Goal: Information Seeking & Learning: Learn about a topic

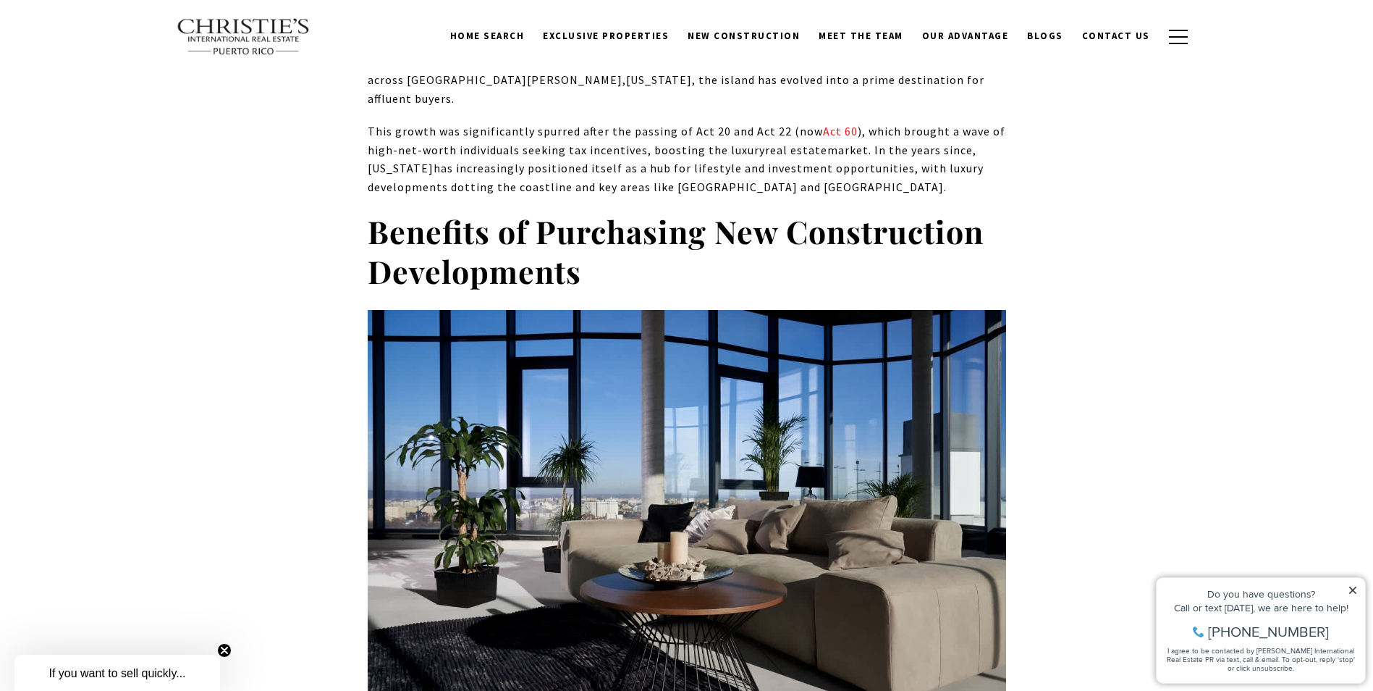
scroll to position [1448, 0]
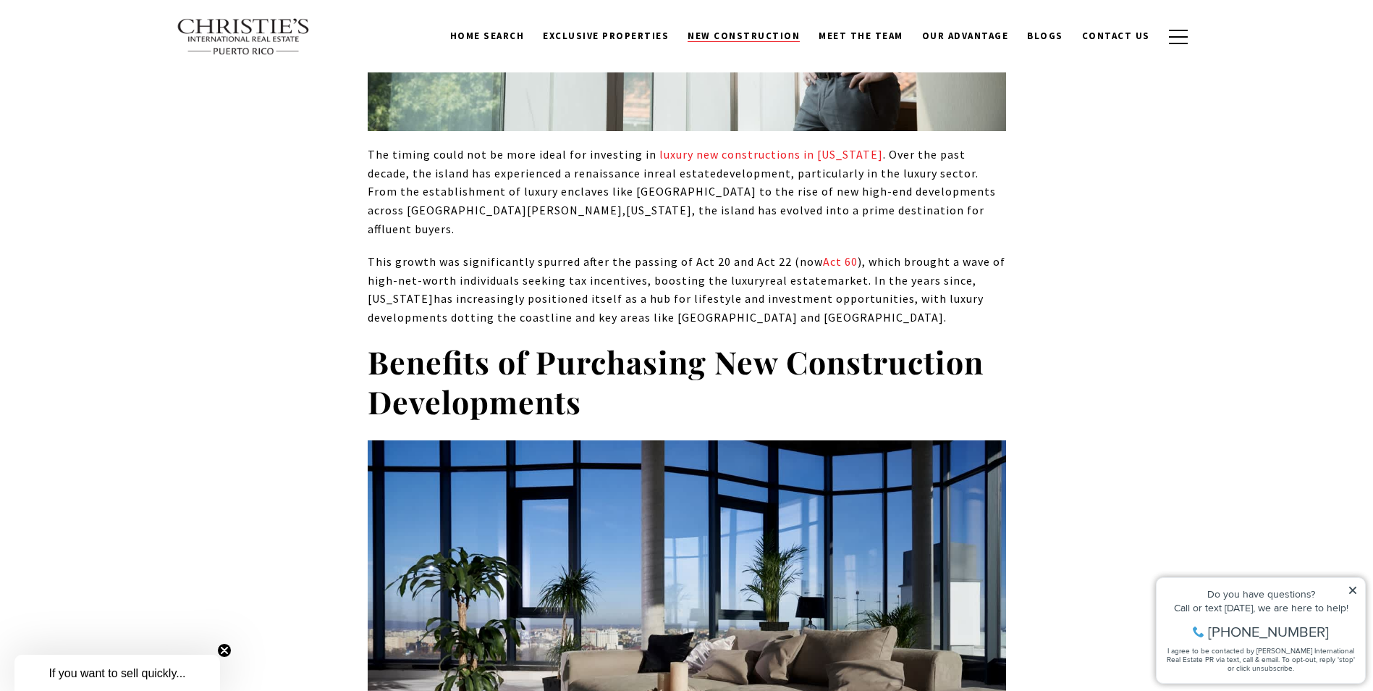
click at [735, 37] on span "New Construction" at bounding box center [744, 36] width 112 height 12
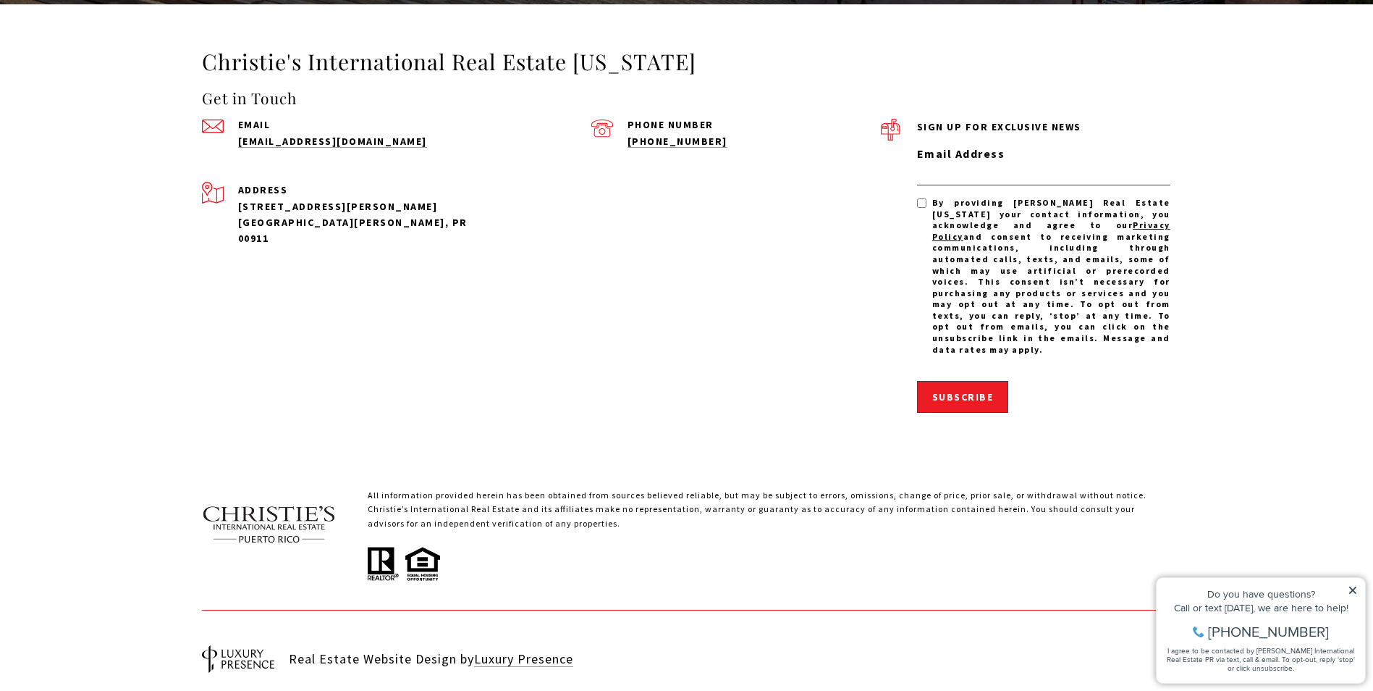
scroll to position [3541, 0]
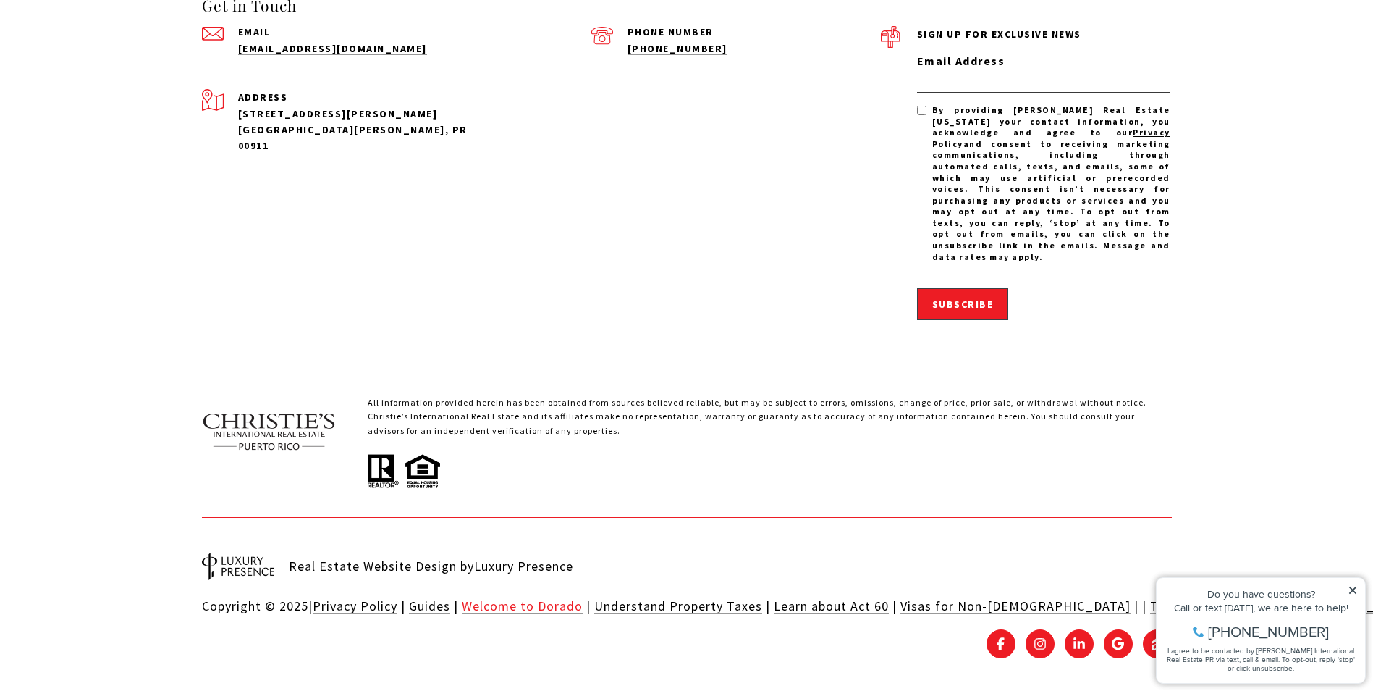
click at [521, 597] on link "Welcome to Dorado" at bounding box center [522, 605] width 121 height 17
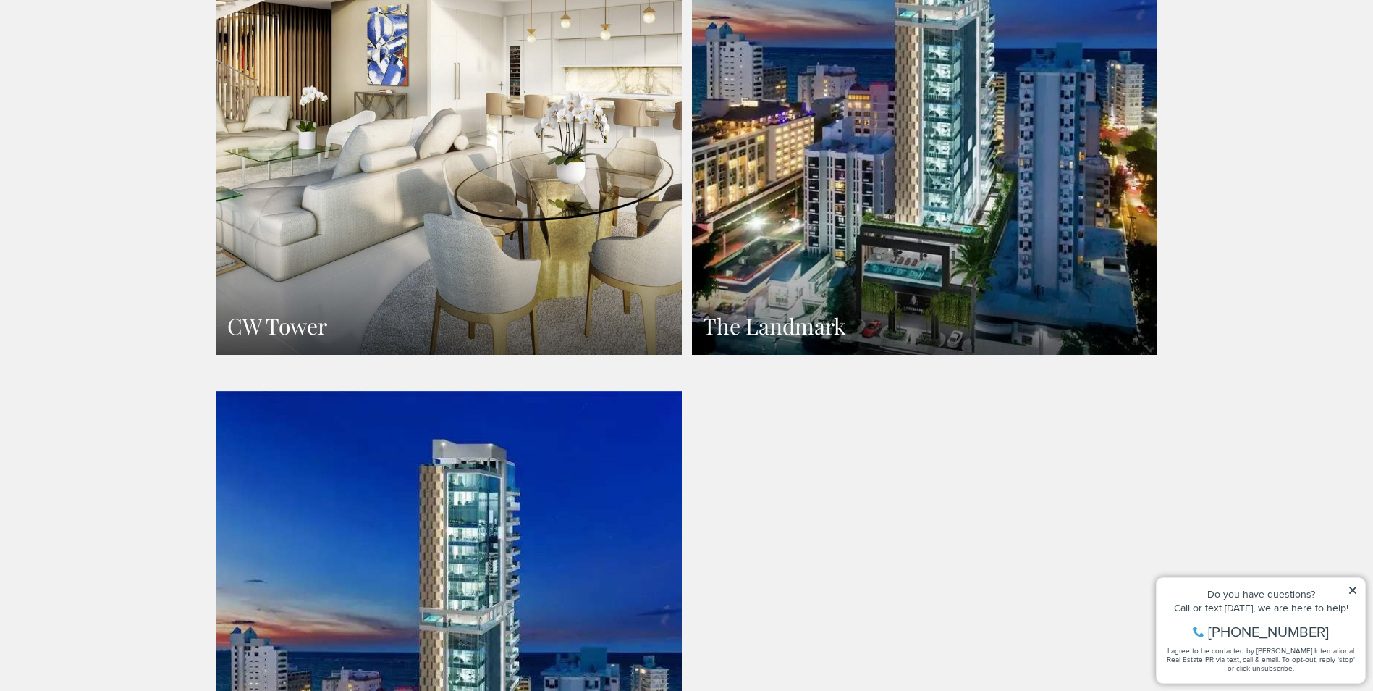
scroll to position [1514, 0]
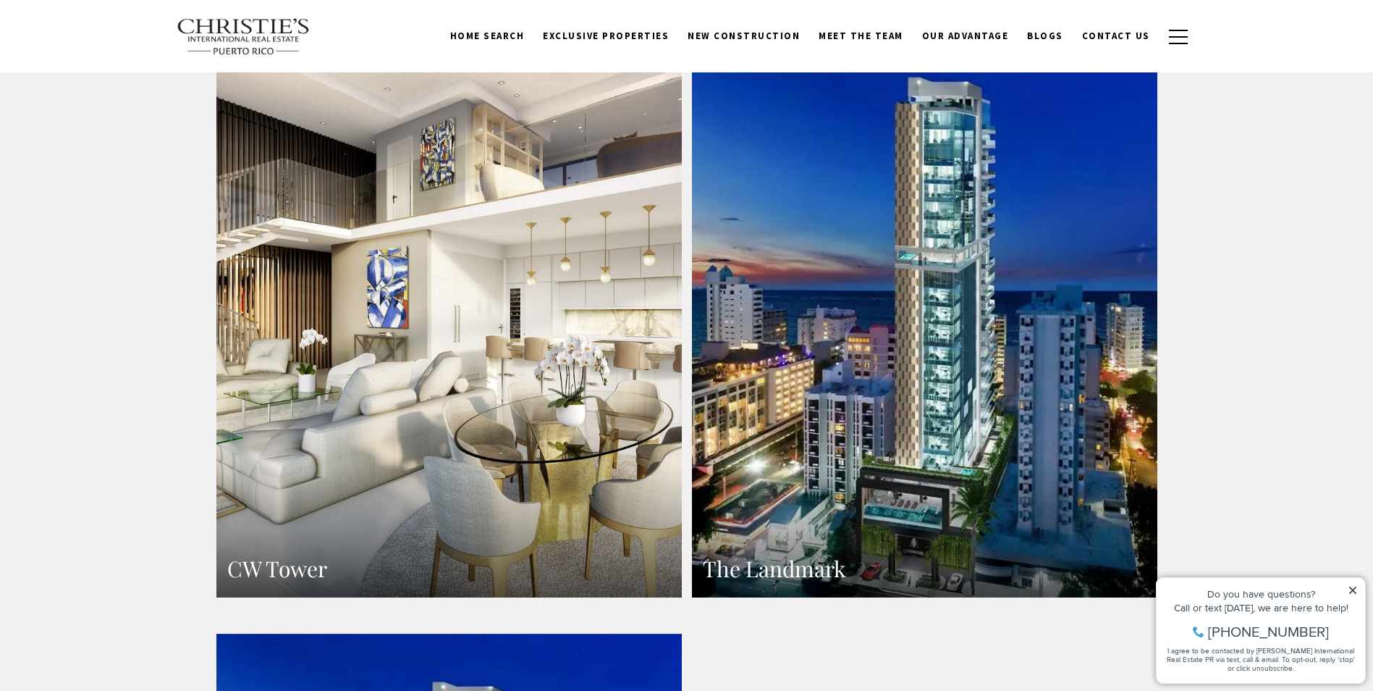
click at [905, 314] on link "The Landmark" at bounding box center [924, 313] width 465 height 568
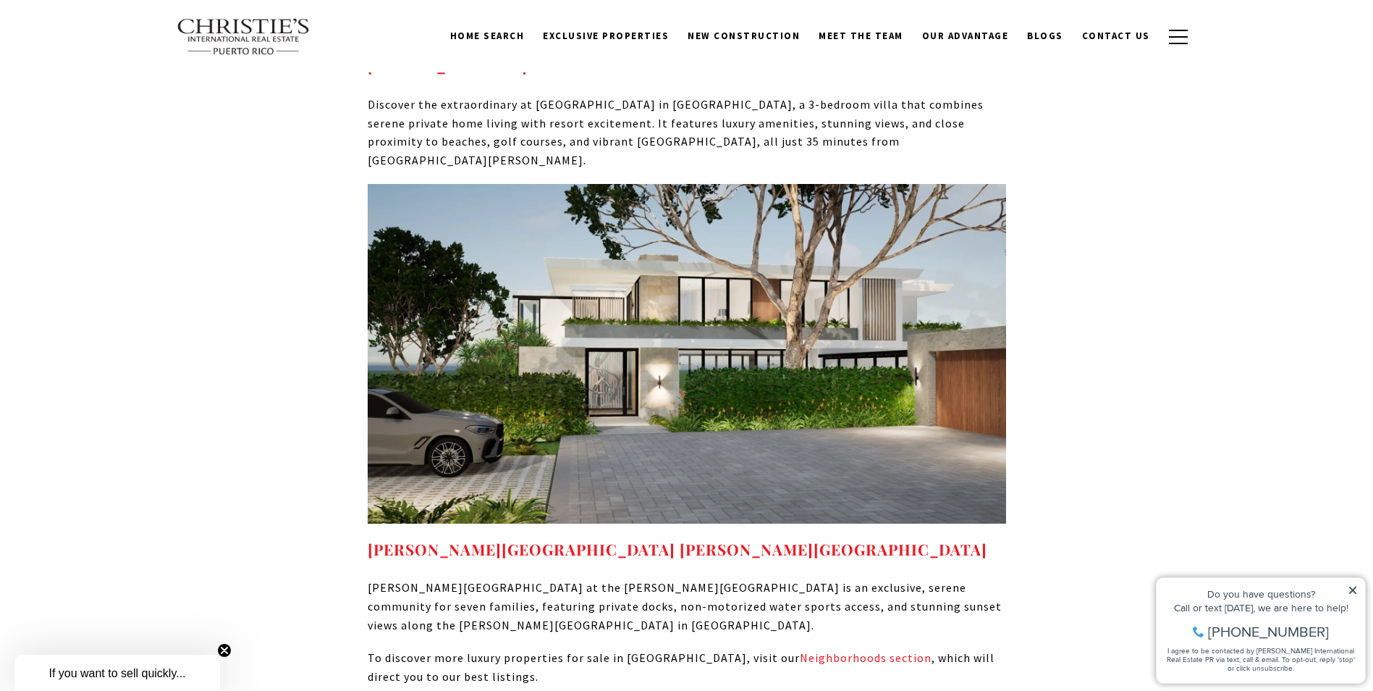
scroll to position [5718, 0]
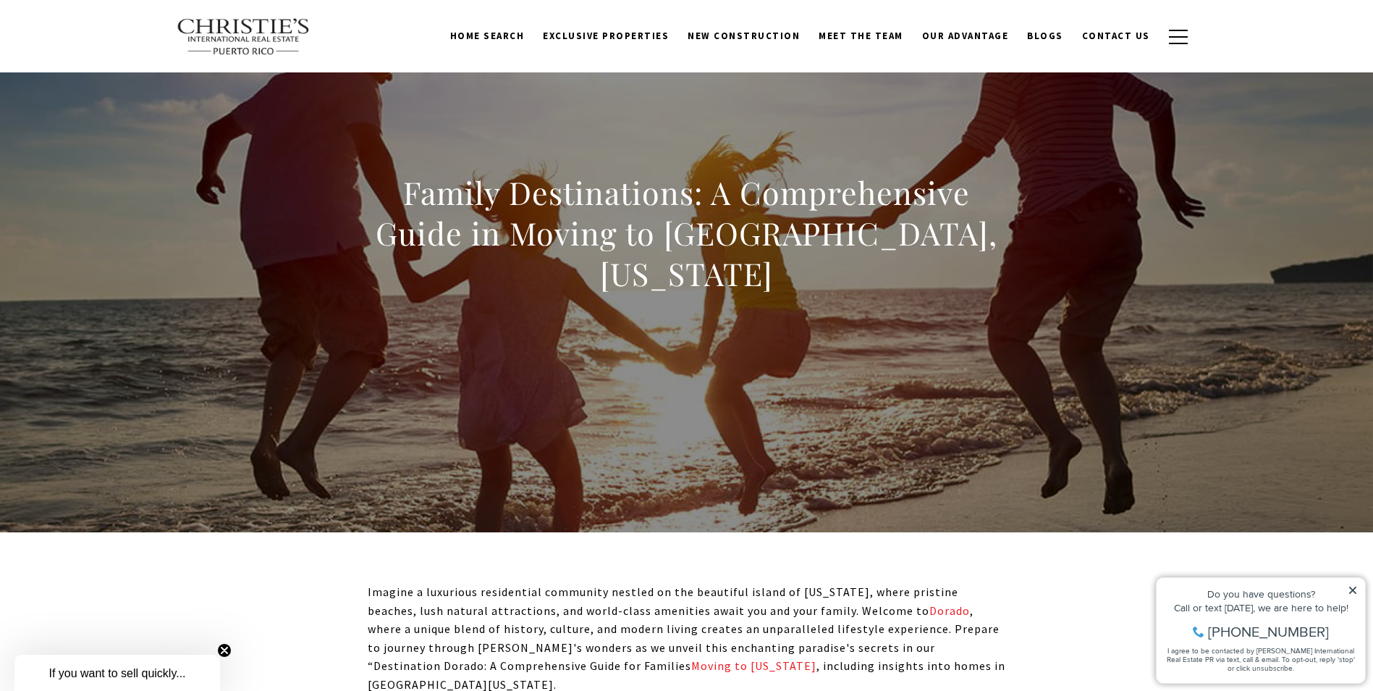
scroll to position [0, 0]
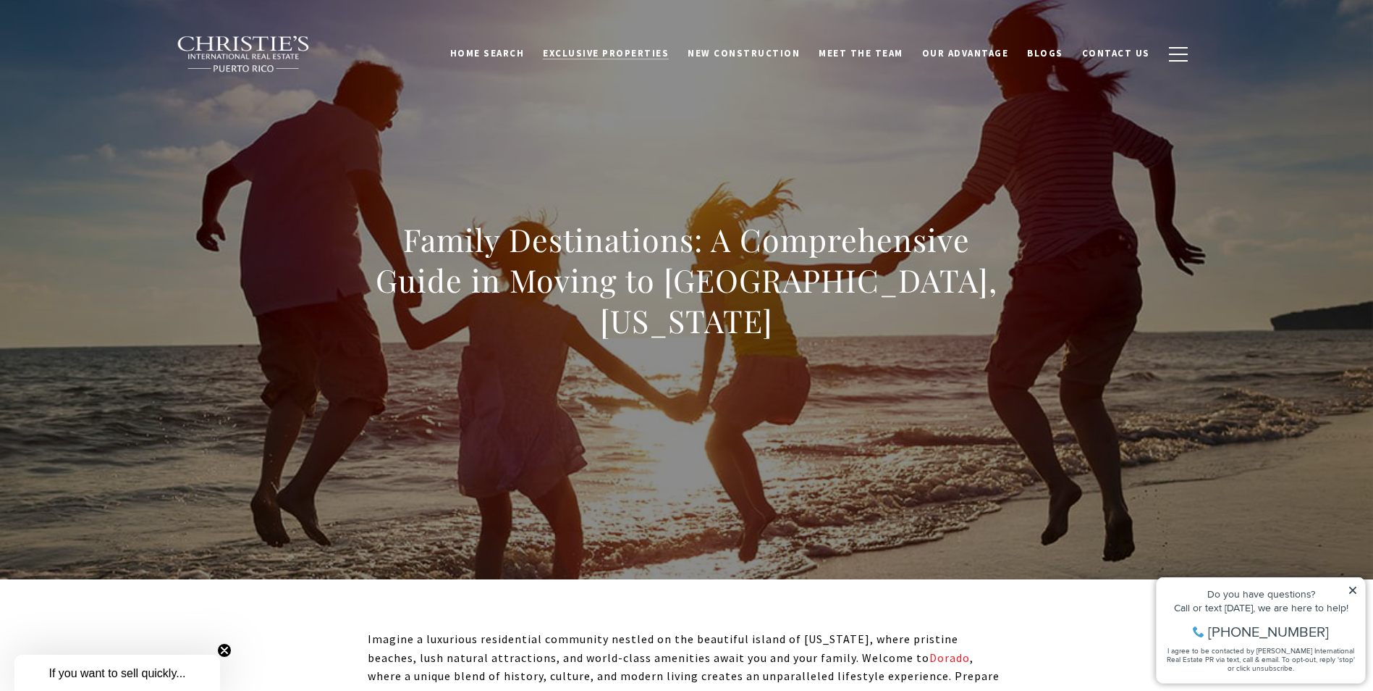
click at [629, 49] on span "Exclusive Properties" at bounding box center [606, 53] width 126 height 12
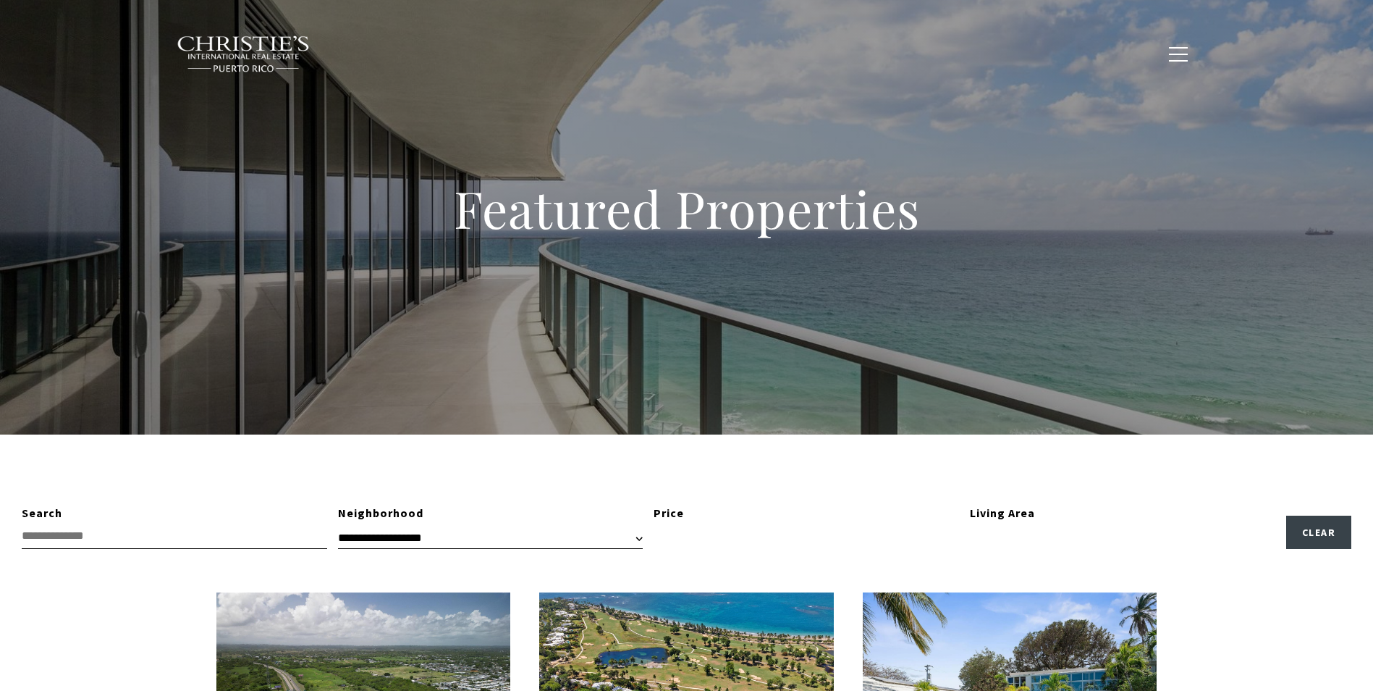
type input "**********"
type input "*********"
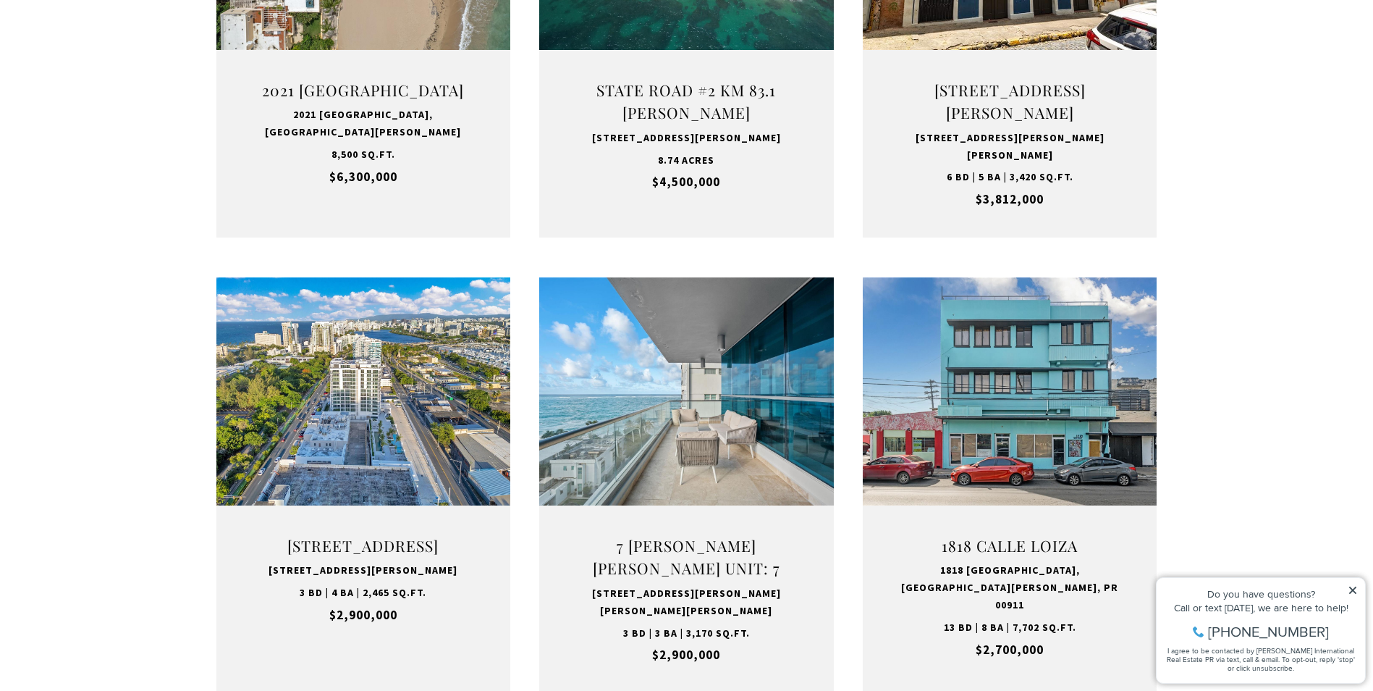
scroll to position [1230, 0]
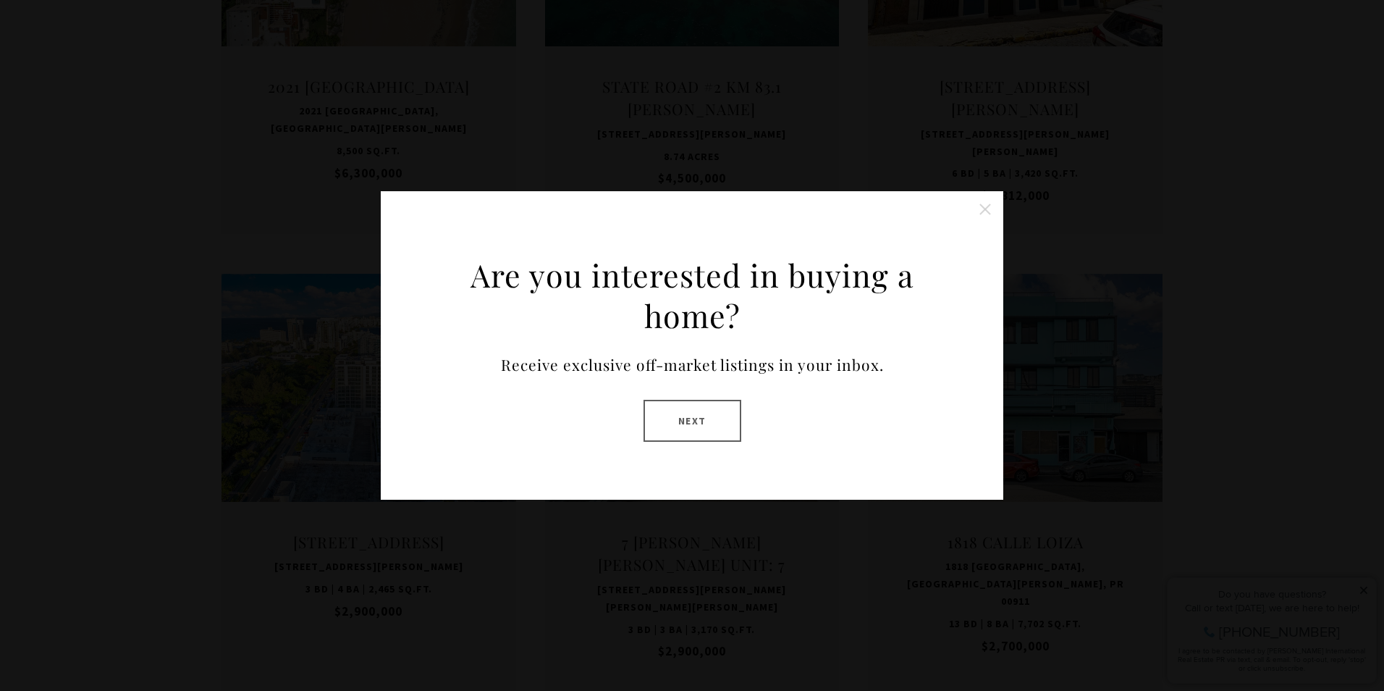
click at [985, 211] on button "Close this option" at bounding box center [985, 209] width 29 height 29
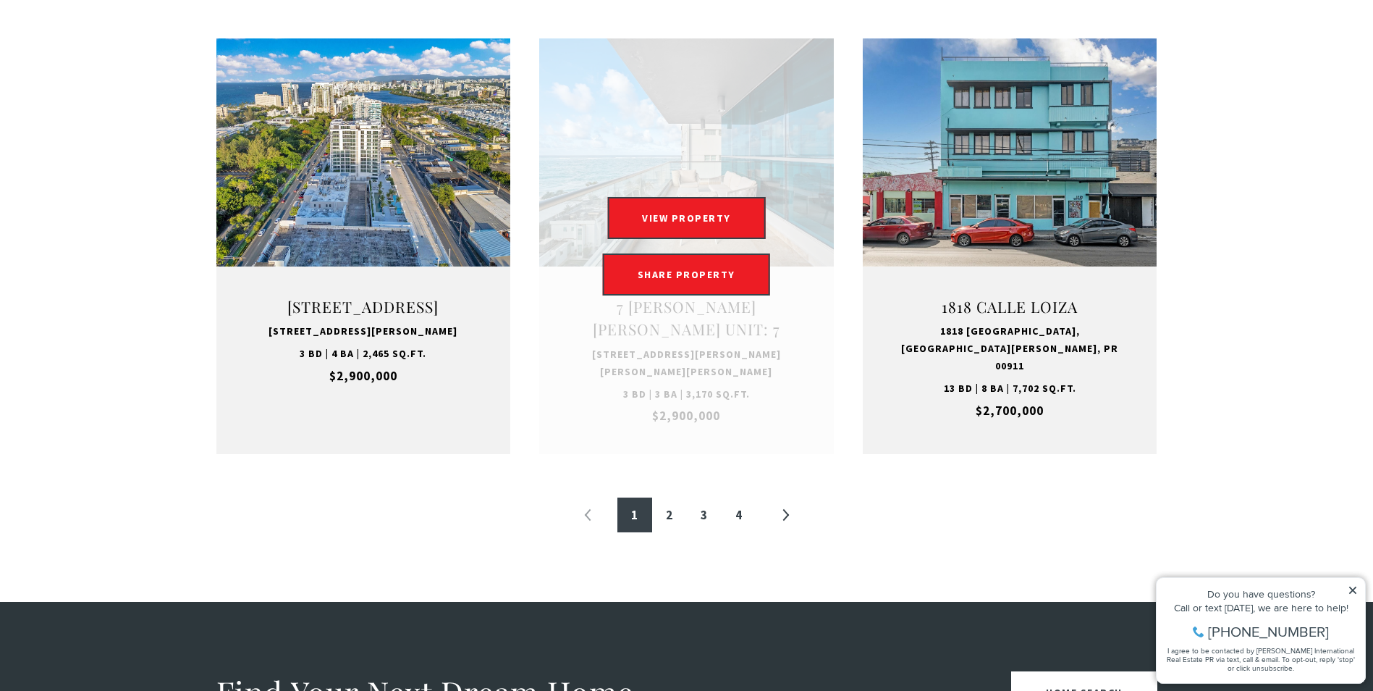
scroll to position [1592, 0]
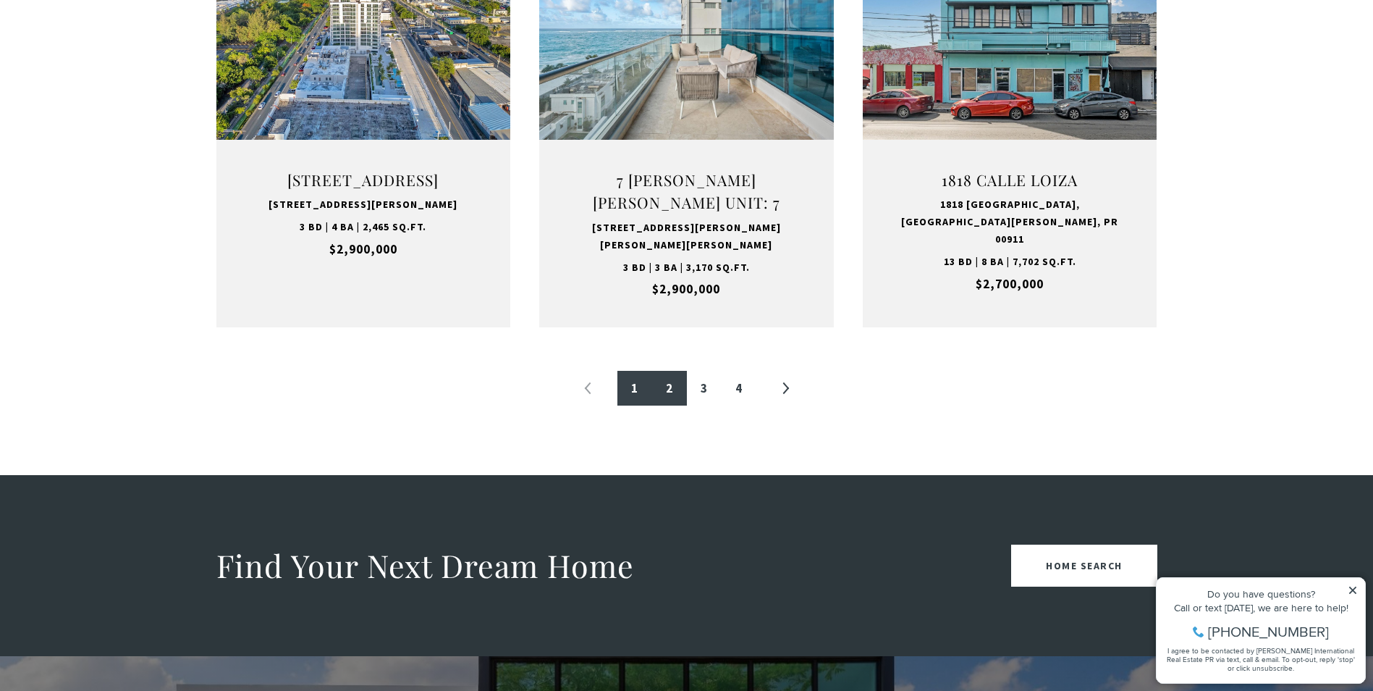
click at [664, 387] on link "2" at bounding box center [669, 388] width 35 height 35
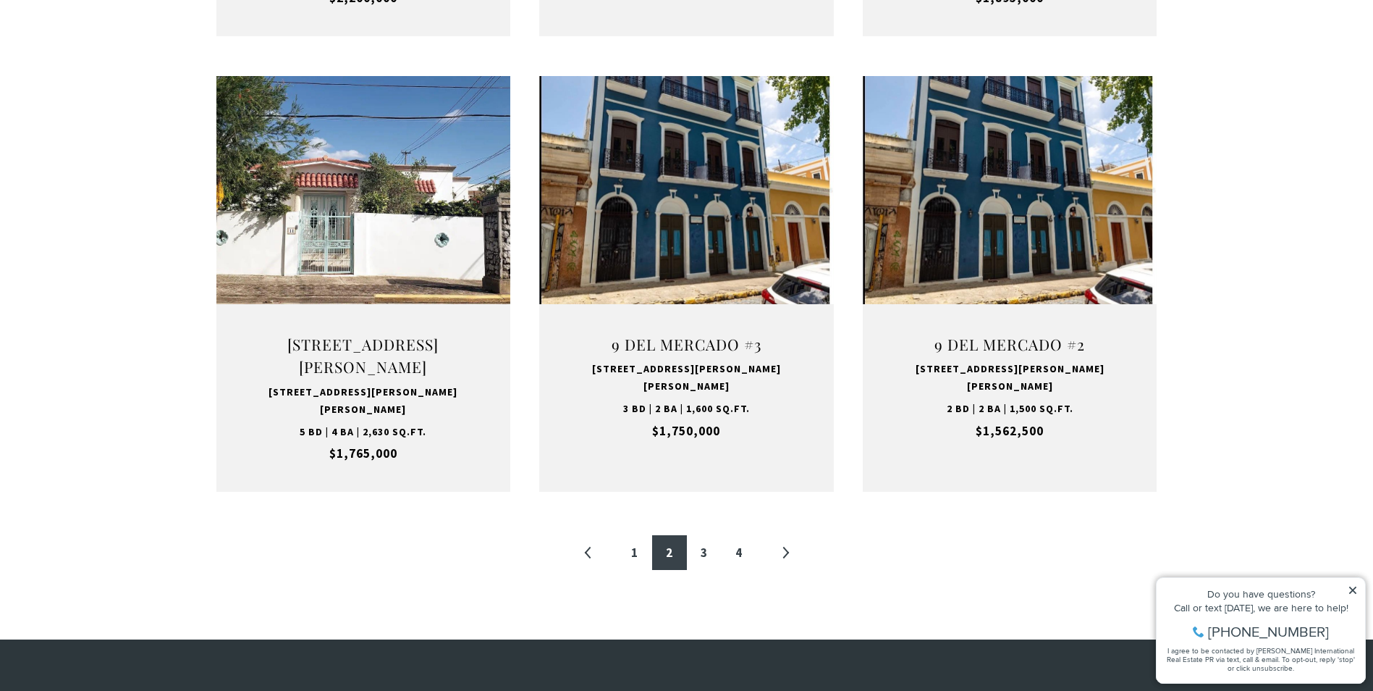
scroll to position [1520, 0]
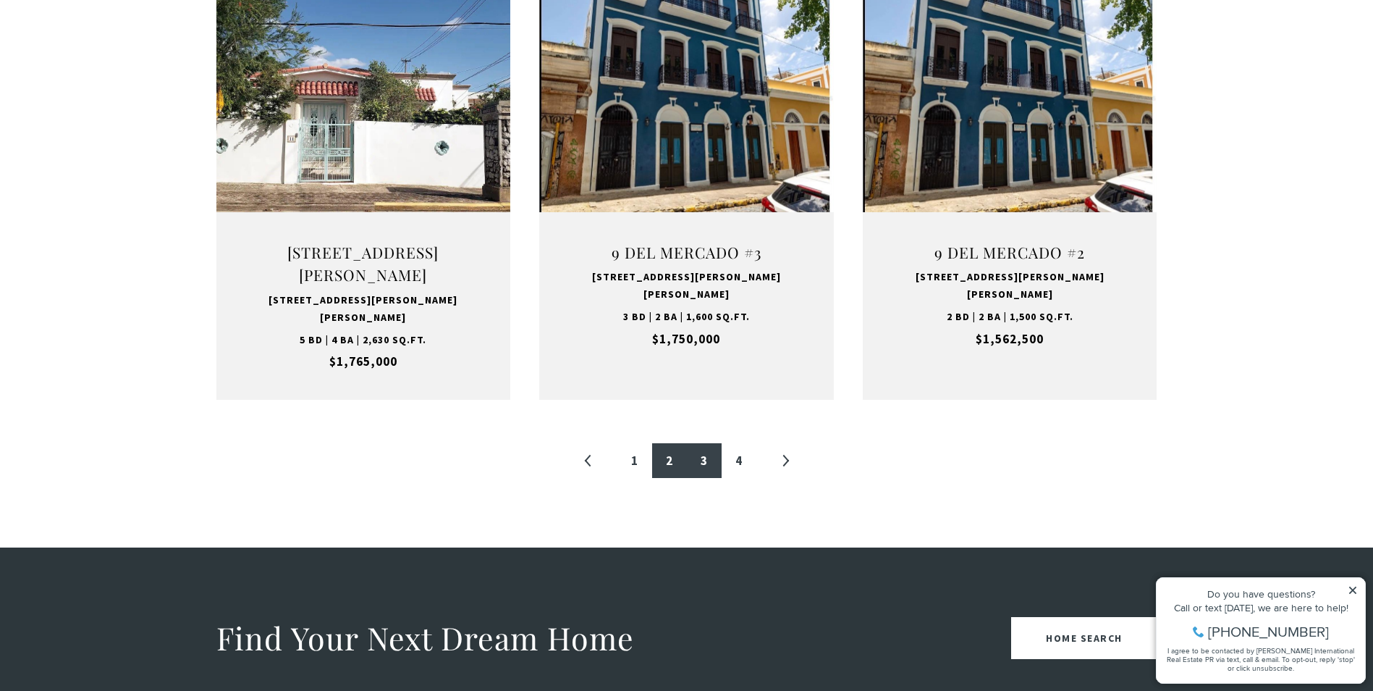
click at [709, 443] on link "3" at bounding box center [704, 460] width 35 height 35
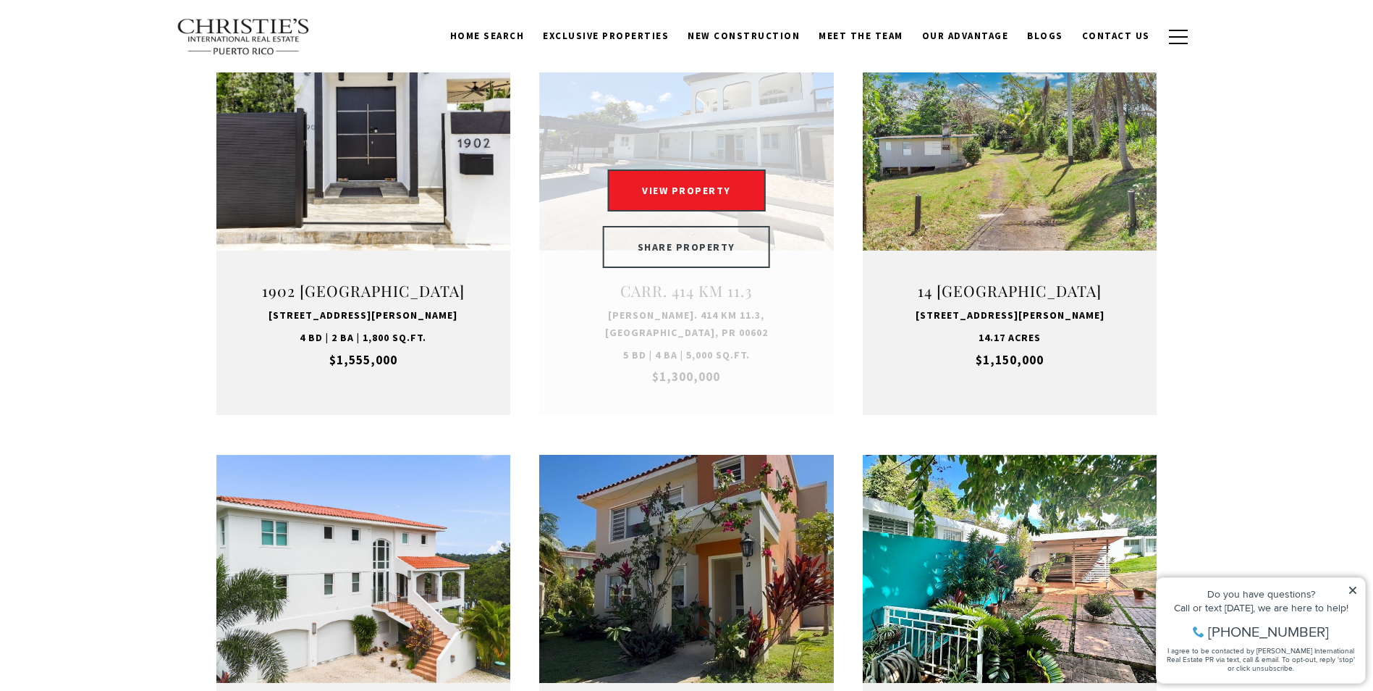
scroll to position [434, 0]
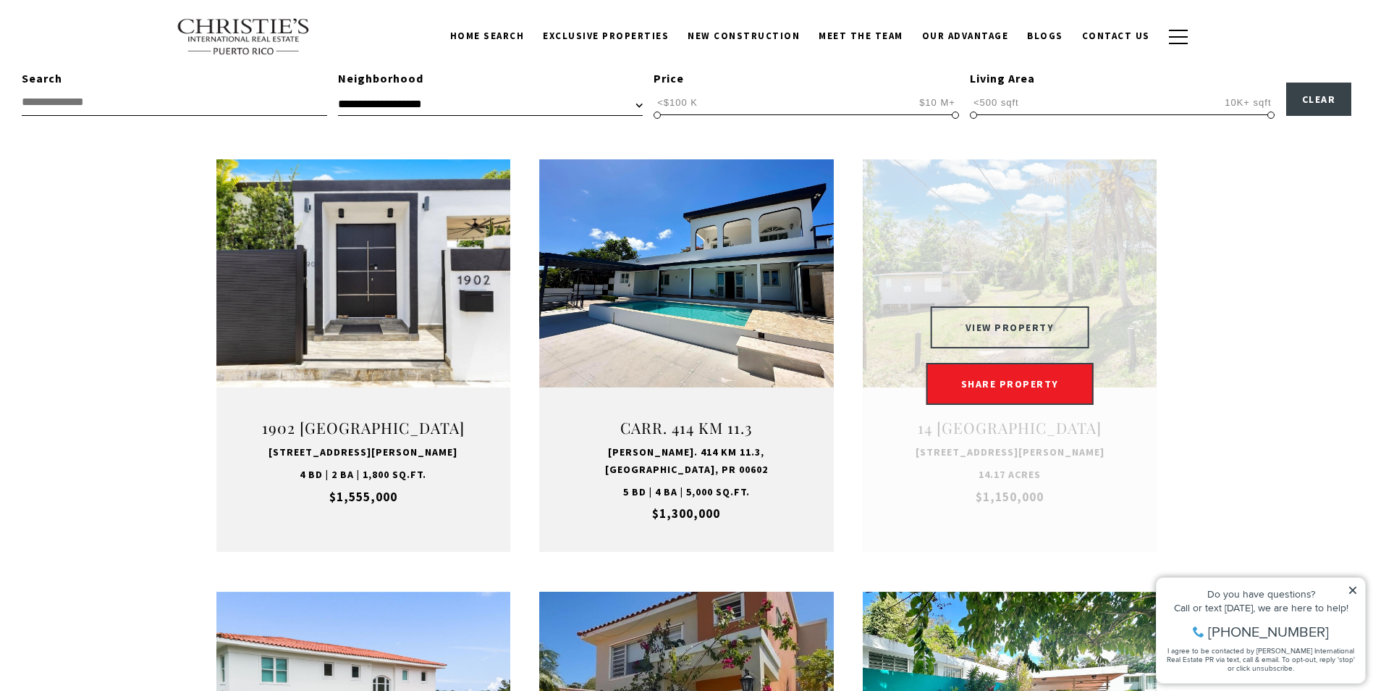
click at [1011, 334] on button "VIEW PROPERTY" at bounding box center [1010, 327] width 159 height 42
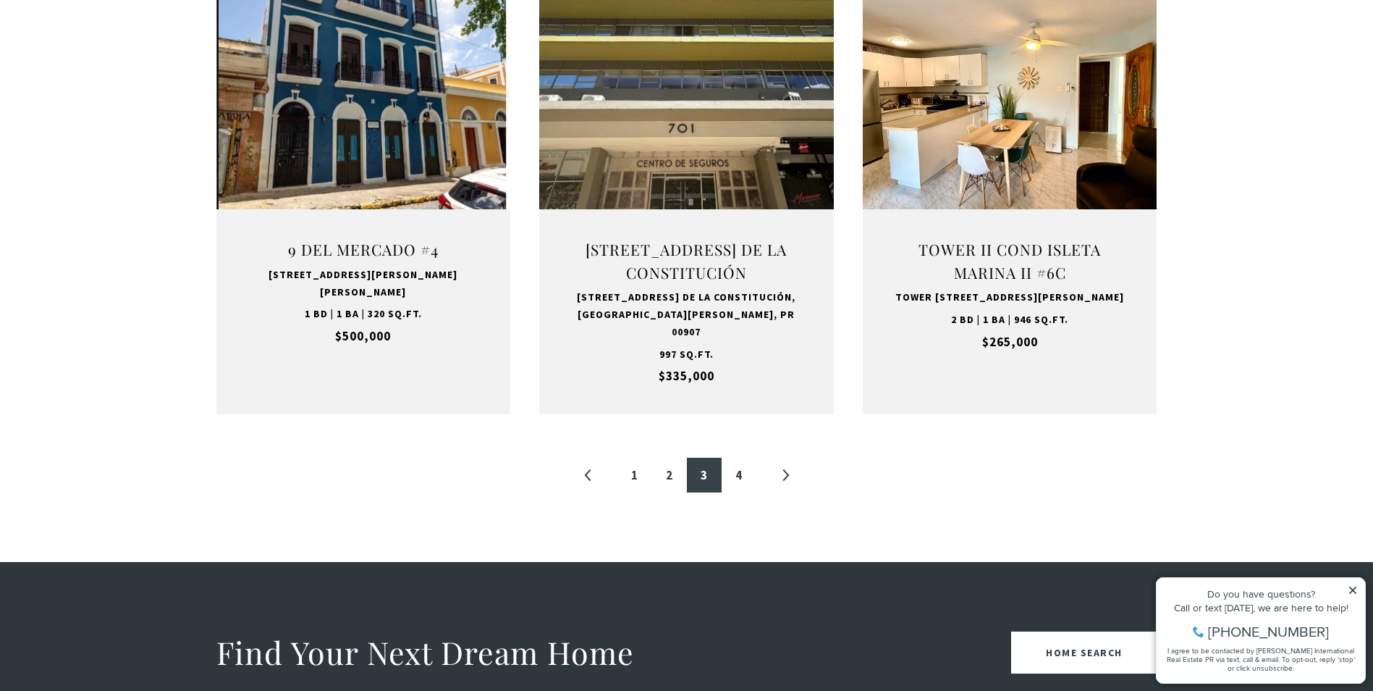
scroll to position [1520, 0]
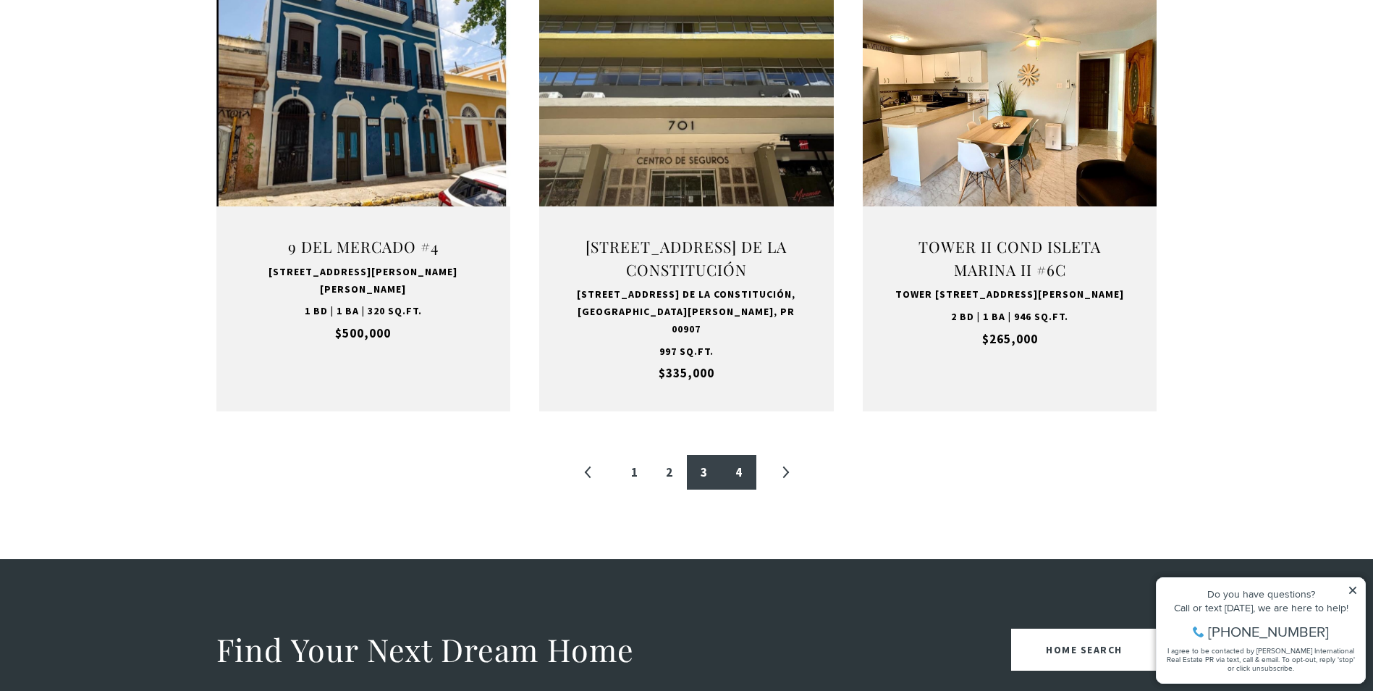
click at [732, 463] on link "4" at bounding box center [739, 472] width 35 height 35
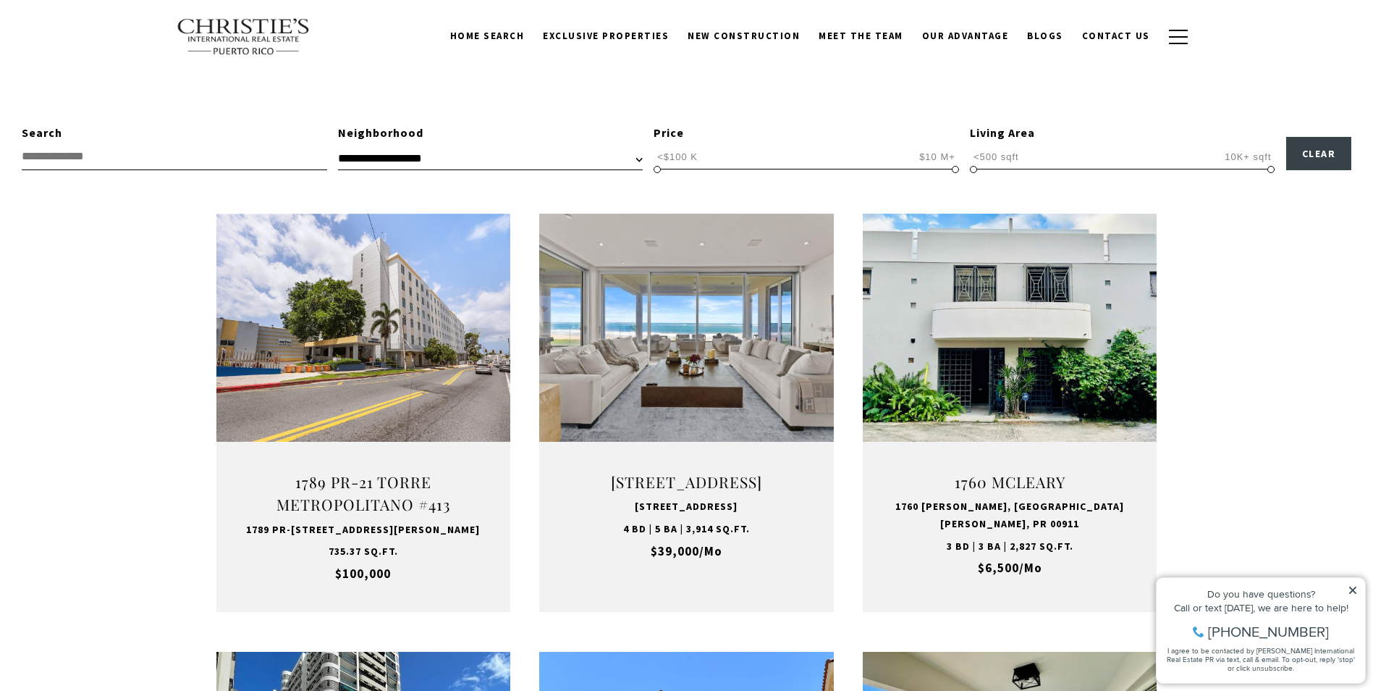
scroll to position [362, 0]
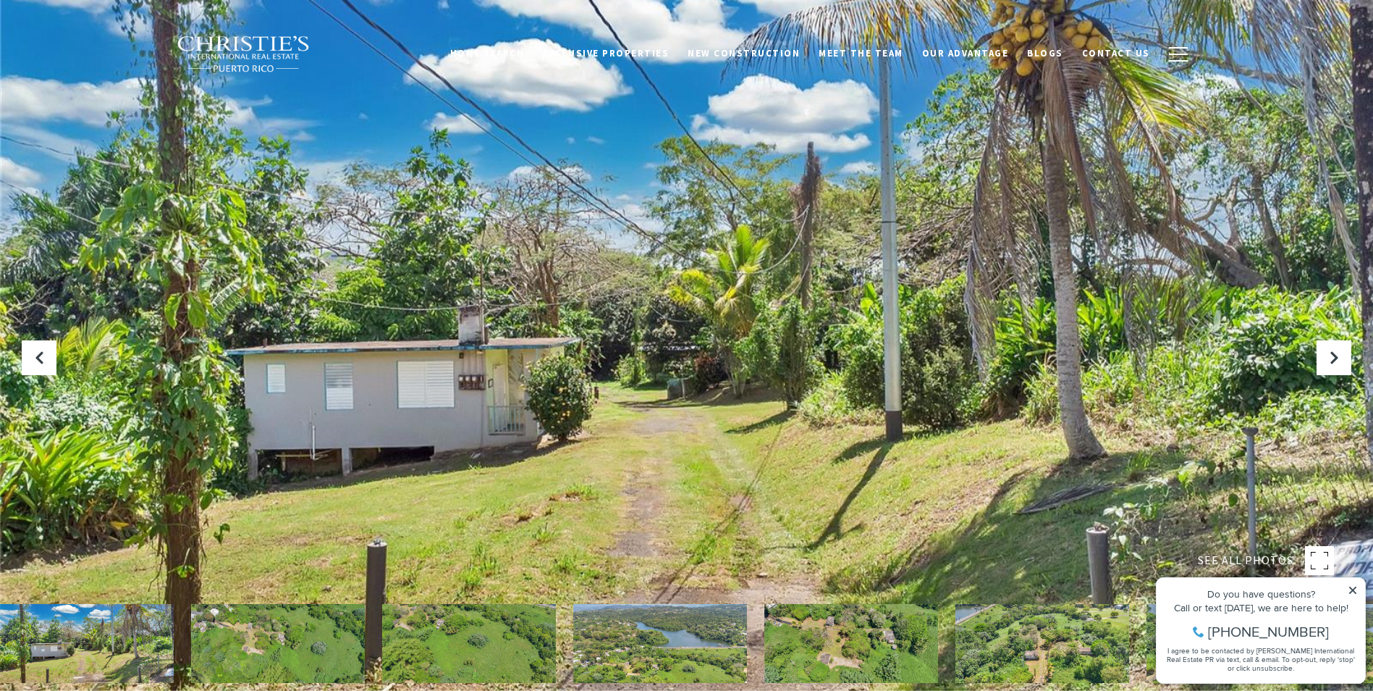
click at [704, 648] on img at bounding box center [660, 643] width 174 height 79
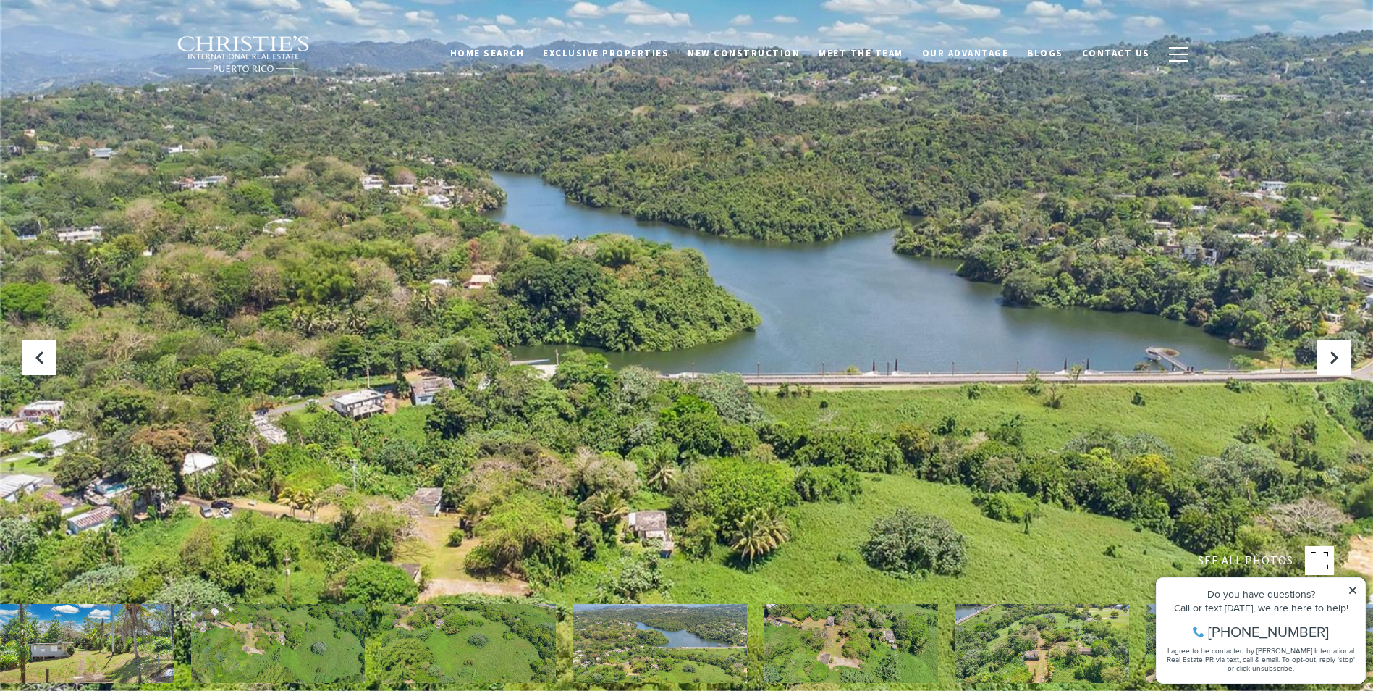
click at [828, 636] on img at bounding box center [851, 643] width 174 height 79
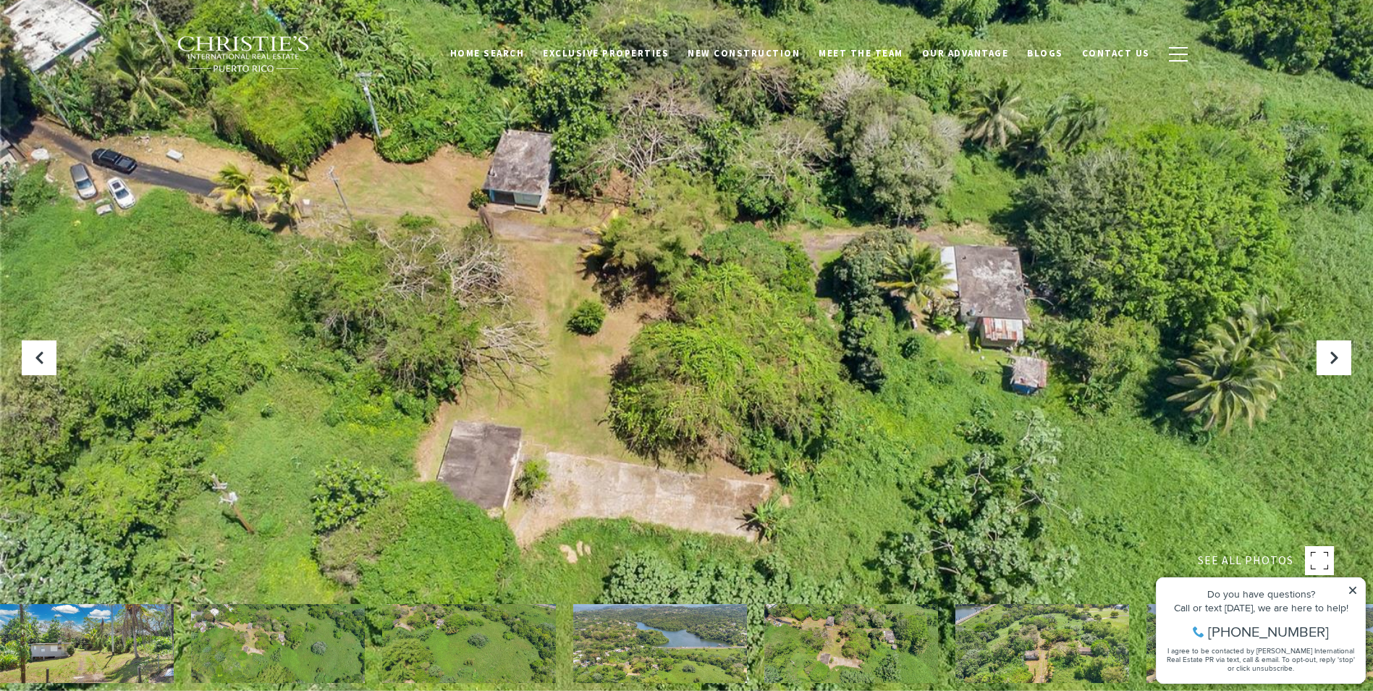
click at [1005, 652] on img at bounding box center [1042, 643] width 174 height 79
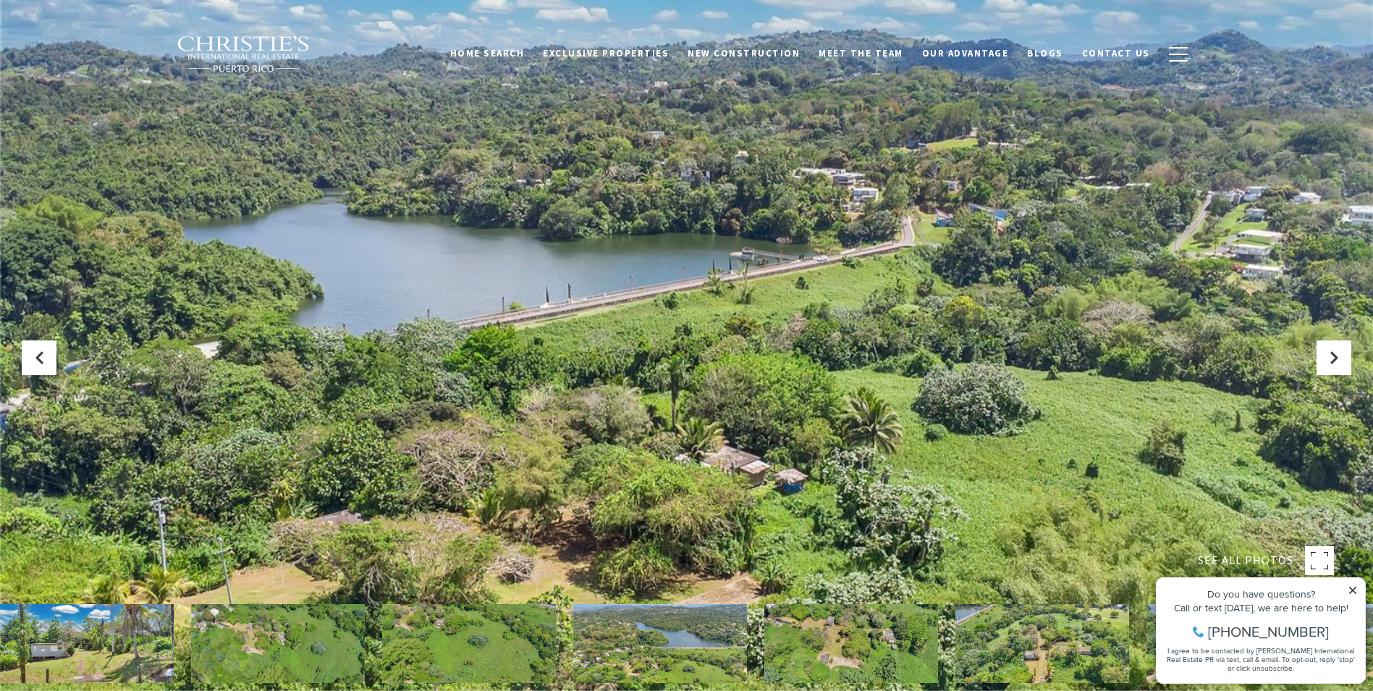
click at [1354, 589] on icon at bounding box center [1352, 589] width 7 height 7
click at [1355, 588] on icon at bounding box center [1353, 590] width 10 height 10
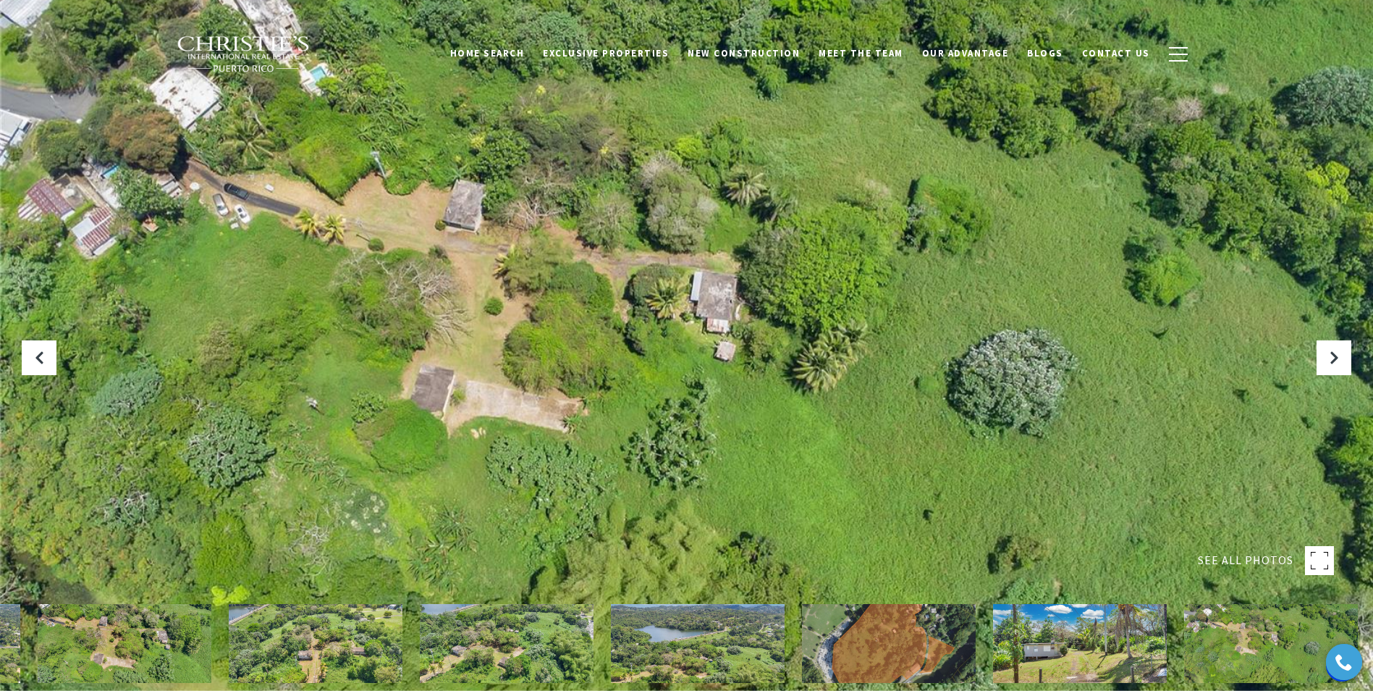
drag, startPoint x: 1248, startPoint y: 634, endPoint x: 556, endPoint y: 654, distance: 692.3
click at [556, 654] on img at bounding box center [507, 643] width 174 height 79
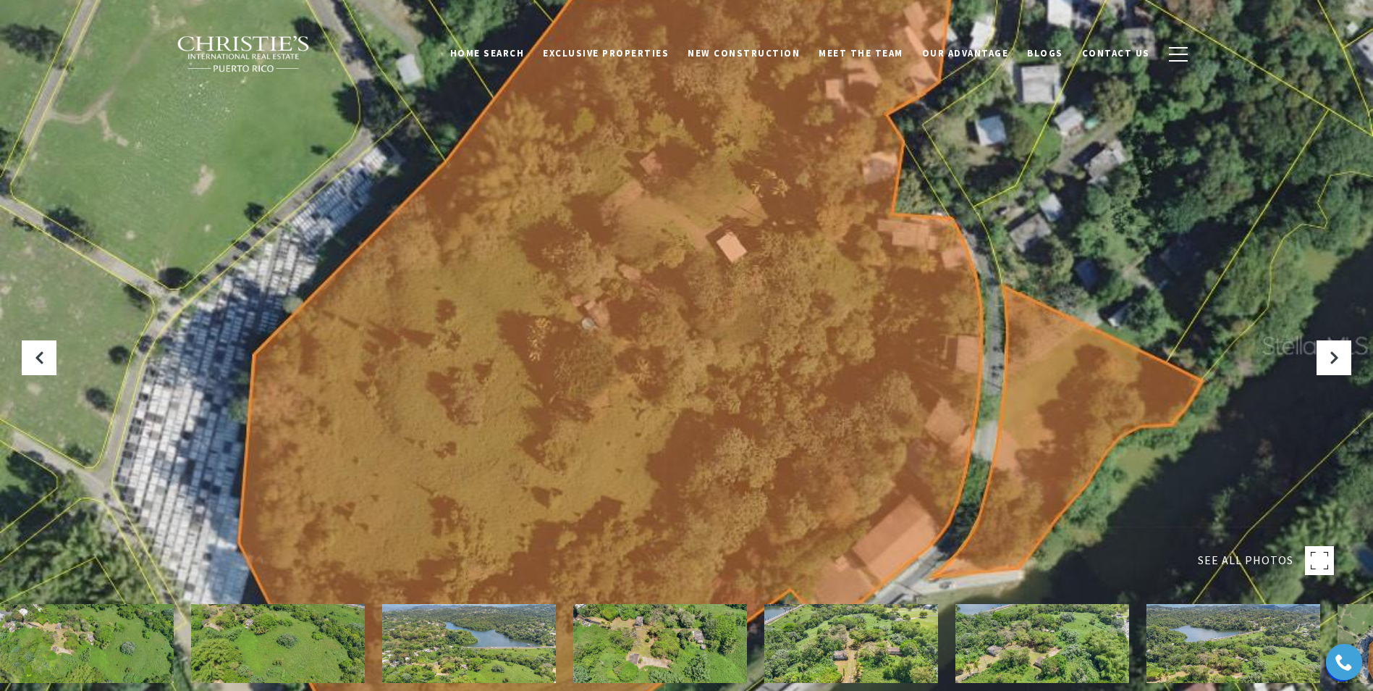
drag, startPoint x: 817, startPoint y: 474, endPoint x: 824, endPoint y: 405, distance: 69.1
click at [824, 405] on div at bounding box center [686, 345] width 1373 height 691
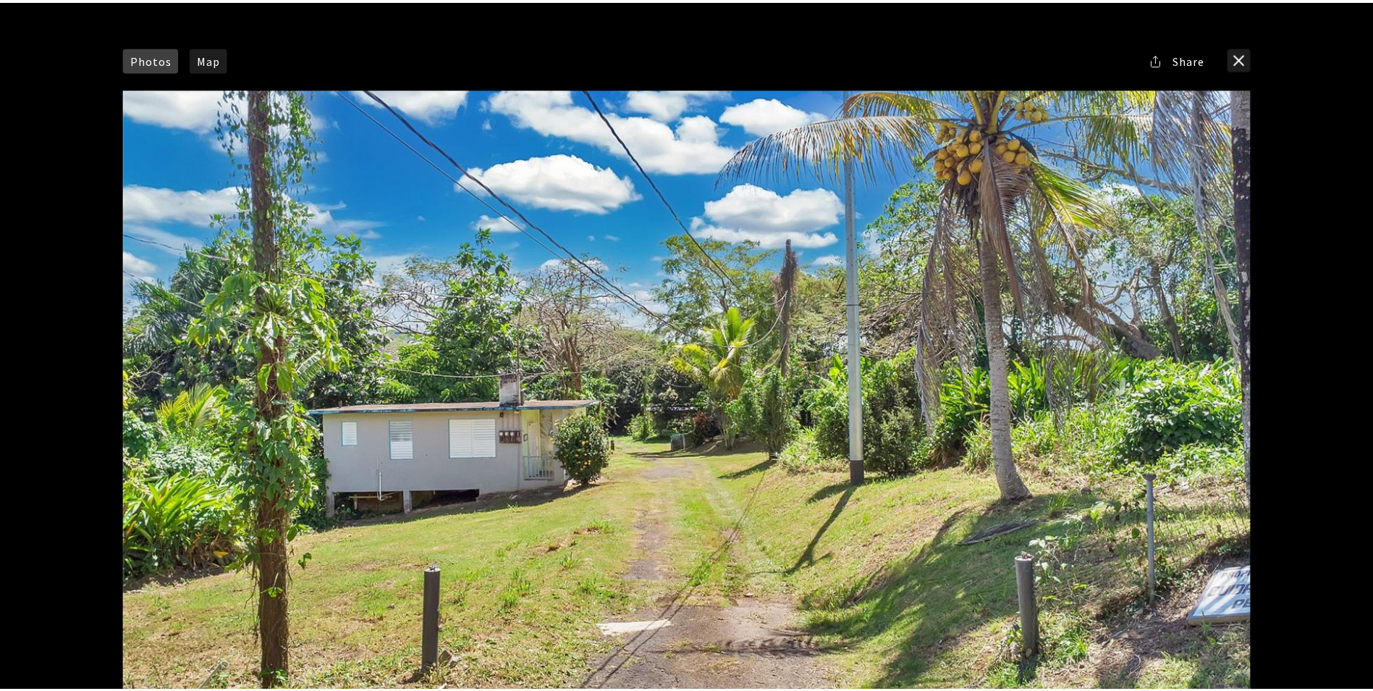
scroll to position [72, 0]
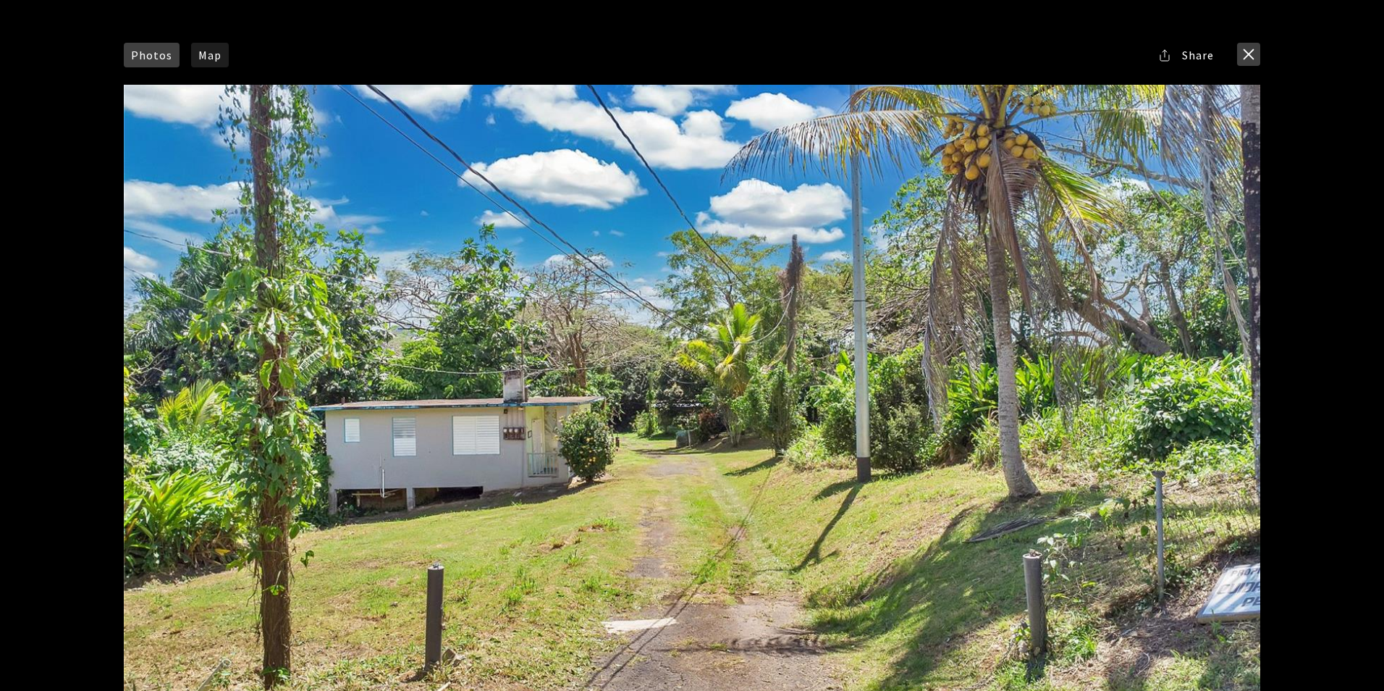
click at [1254, 51] on button "close modal" at bounding box center [1248, 54] width 23 height 23
